Goal: Information Seeking & Learning: Understand process/instructions

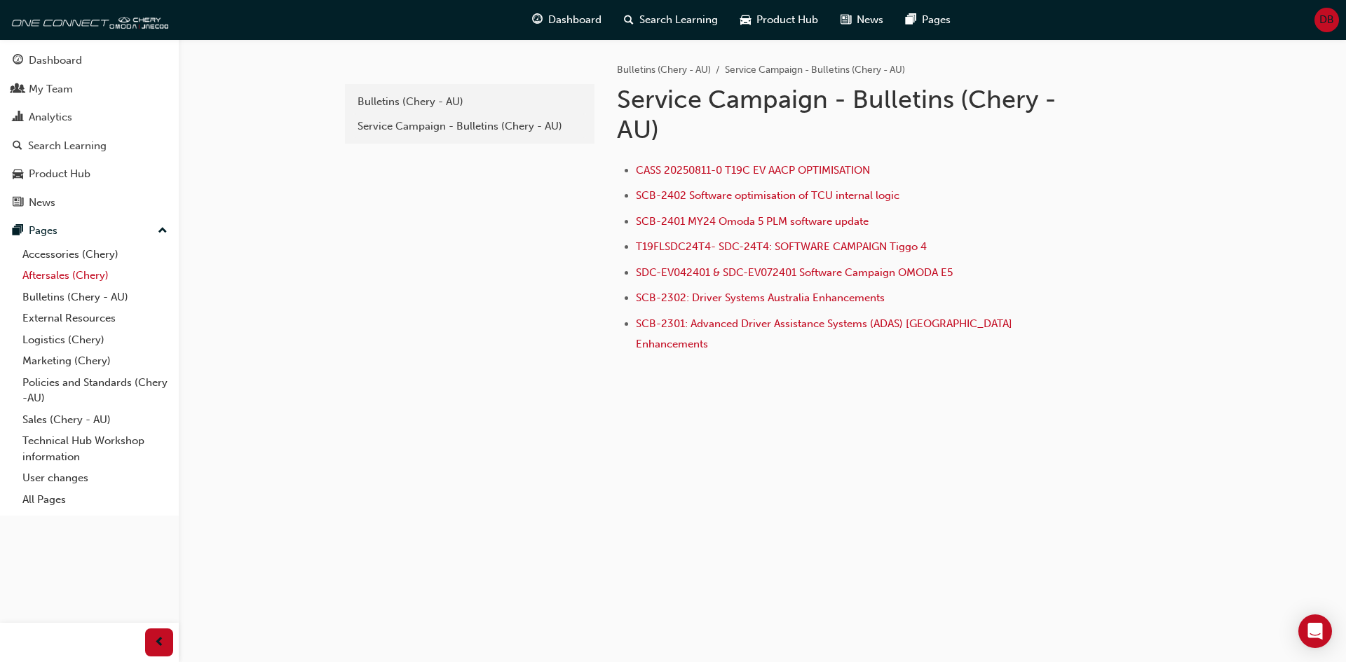
click at [30, 276] on link "Aftersales (Chery)" at bounding box center [95, 276] width 156 height 22
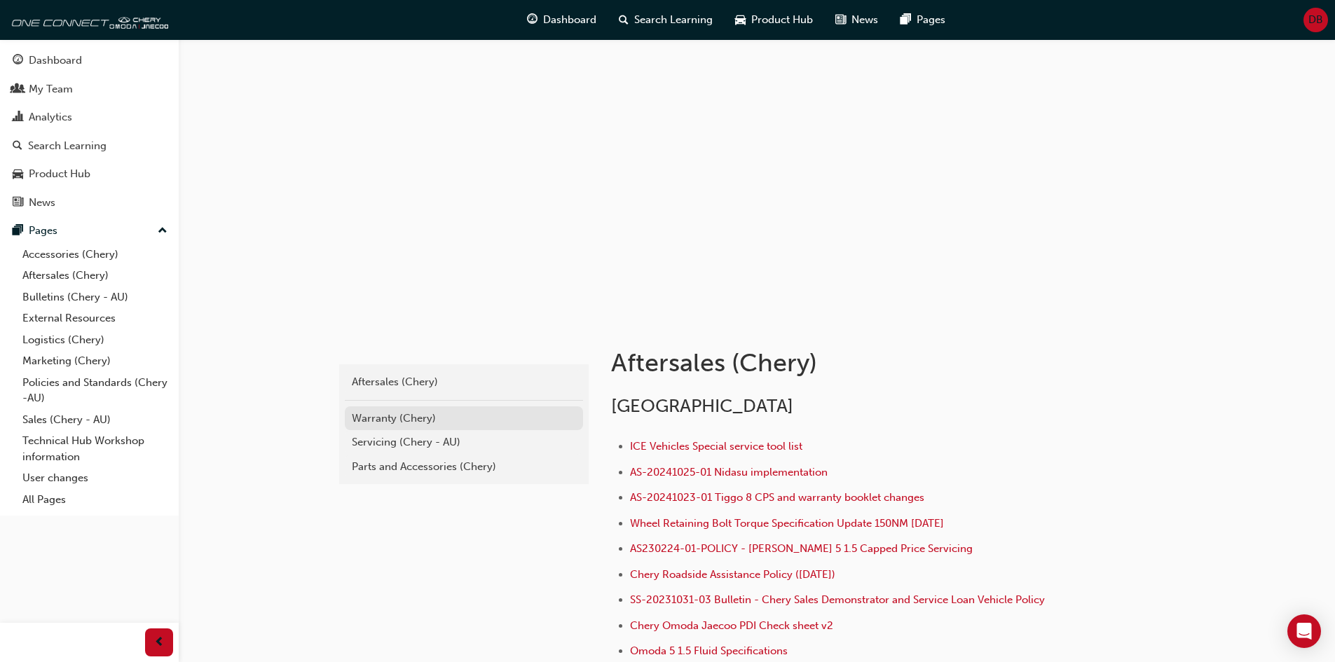
click at [356, 423] on div "Warranty (Chery)" at bounding box center [464, 419] width 224 height 16
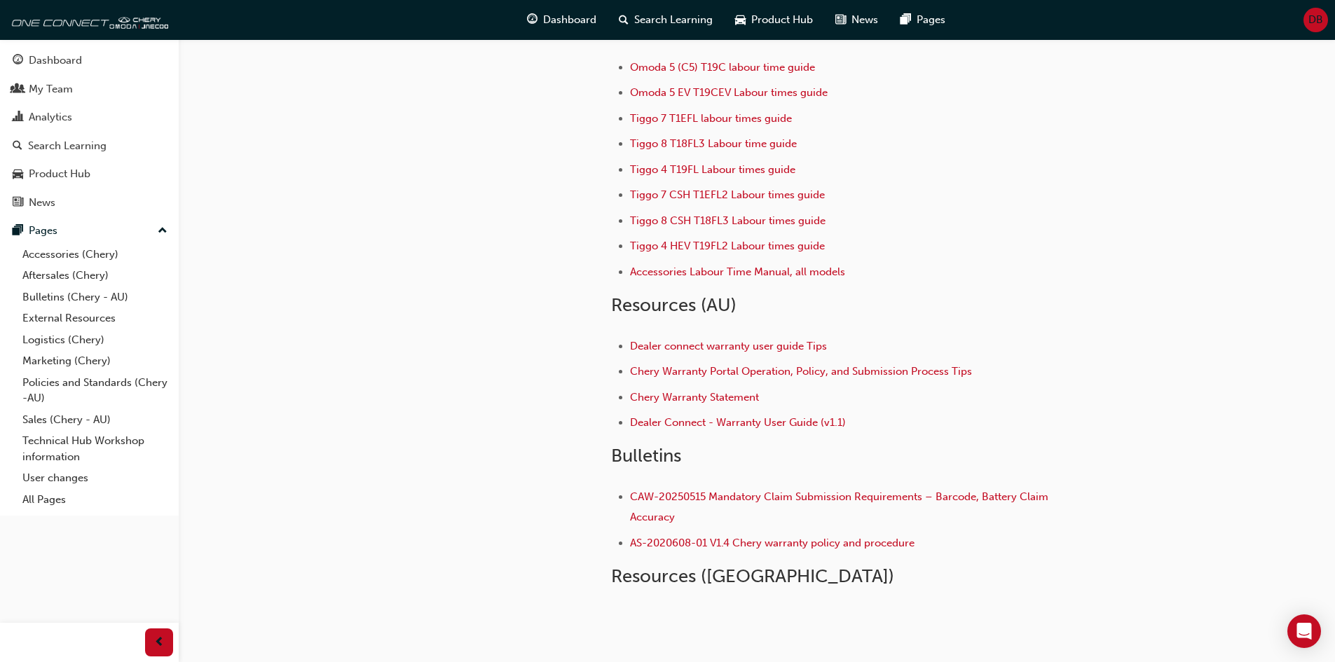
scroll to position [140, 0]
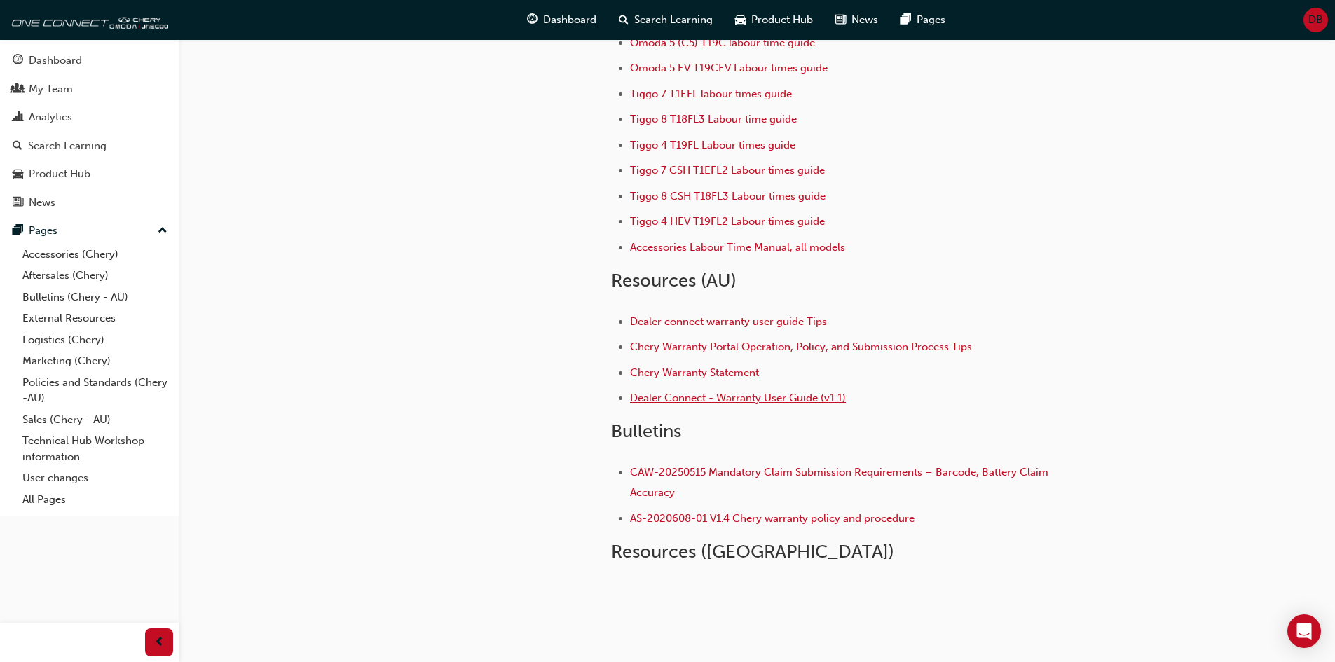
click at [683, 402] on span "Dealer Connect - Warranty User Guide (v1.1)" at bounding box center [738, 398] width 216 height 13
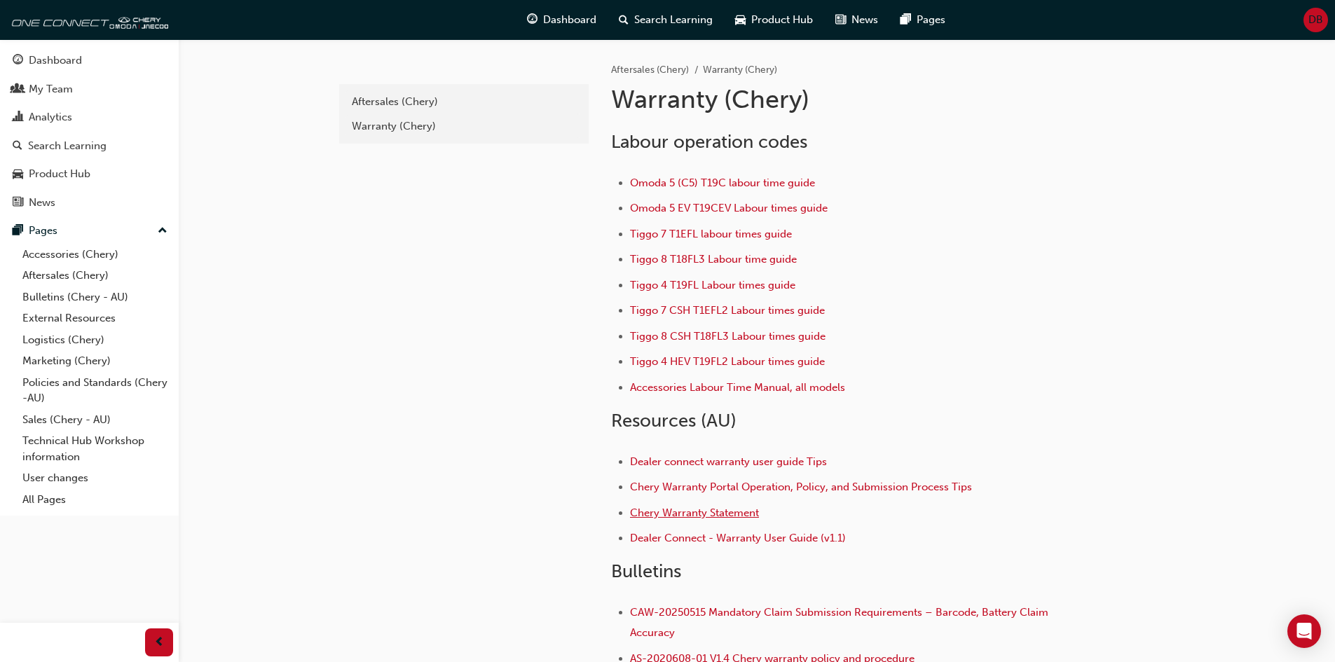
click at [703, 517] on span "Chery Warranty Statement" at bounding box center [694, 513] width 129 height 13
click at [652, 457] on span "Dealer connect warranty user guide Tips" at bounding box center [728, 462] width 197 height 13
